Goal: Information Seeking & Learning: Check status

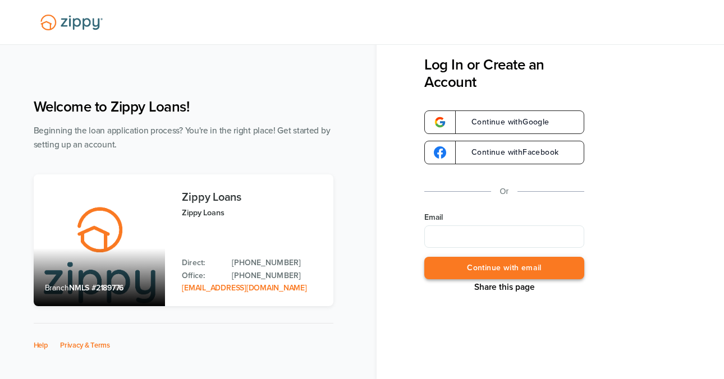
type input "**********"
click at [480, 264] on button "Continue with email" at bounding box center [504, 268] width 160 height 23
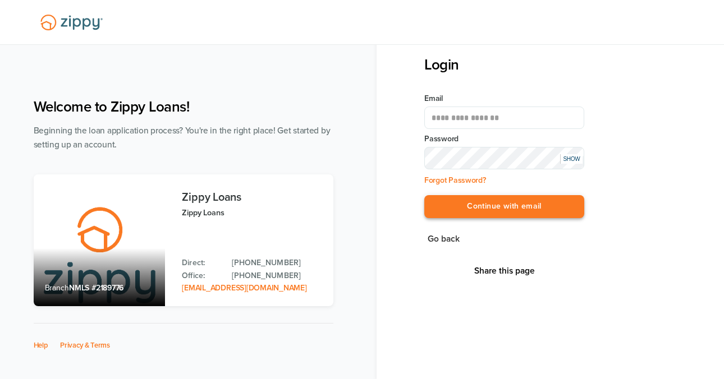
click at [516, 209] on button "Continue with email" at bounding box center [504, 206] width 160 height 23
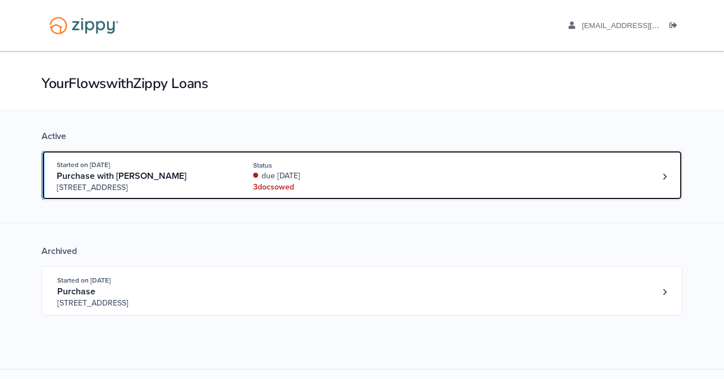
click at [262, 170] on div "Status" at bounding box center [328, 165] width 150 height 10
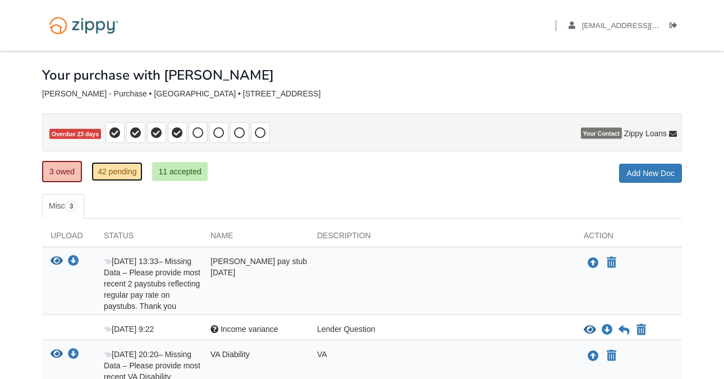
click at [108, 172] on link "42 pending" at bounding box center [116, 171] width 51 height 19
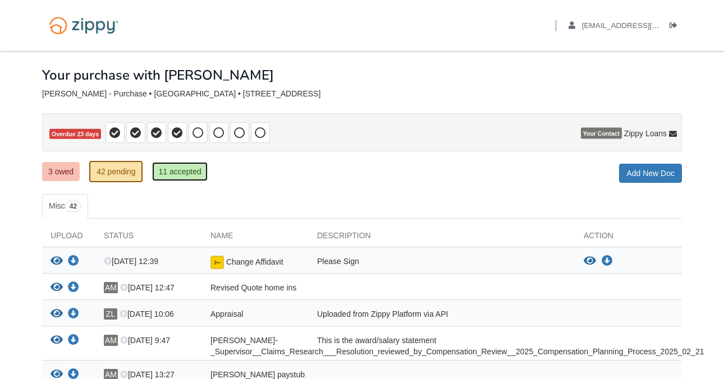
click at [207, 174] on link "11 accepted" at bounding box center [179, 171] width 55 height 19
